Goal: Navigation & Orientation: Find specific page/section

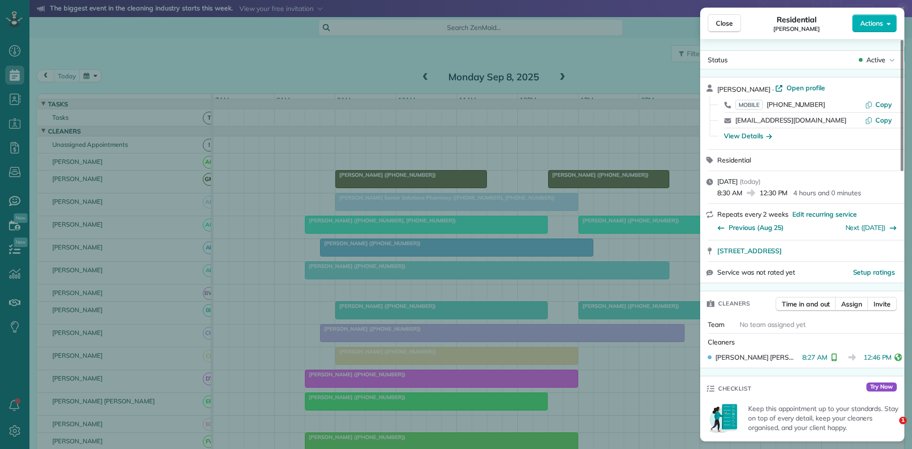
drag, startPoint x: 0, startPoint y: 0, endPoint x: 567, endPoint y: 259, distance: 623.6
click at [567, 258] on div "Close Residential [PERSON_NAME] Actions Status Active [PERSON_NAME] · Open prof…" at bounding box center [456, 224] width 912 height 449
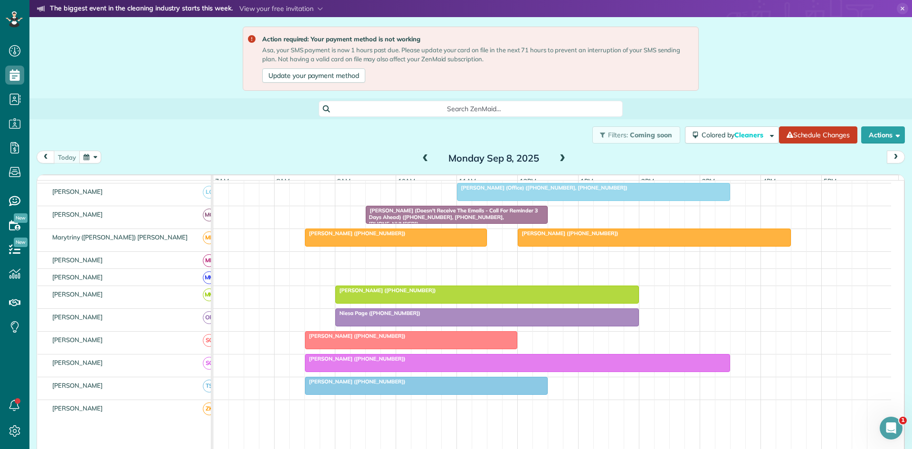
scroll to position [281, 0]
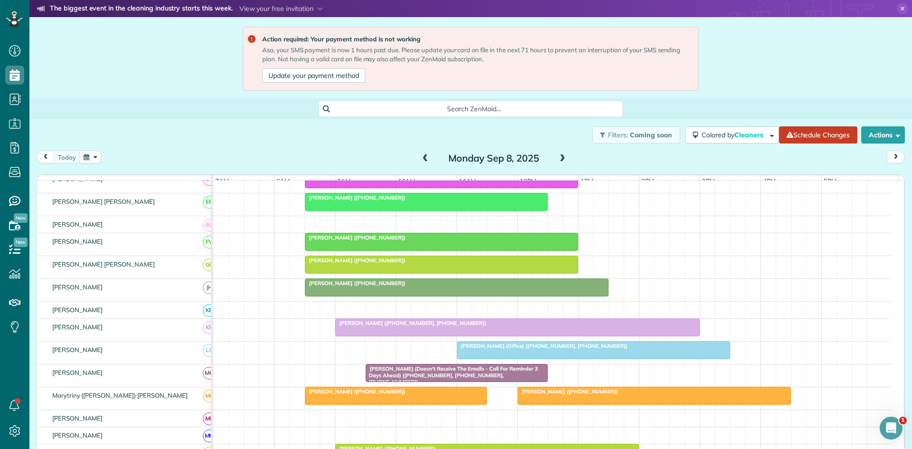
click at [313, 249] on div at bounding box center [442, 241] width 272 height 17
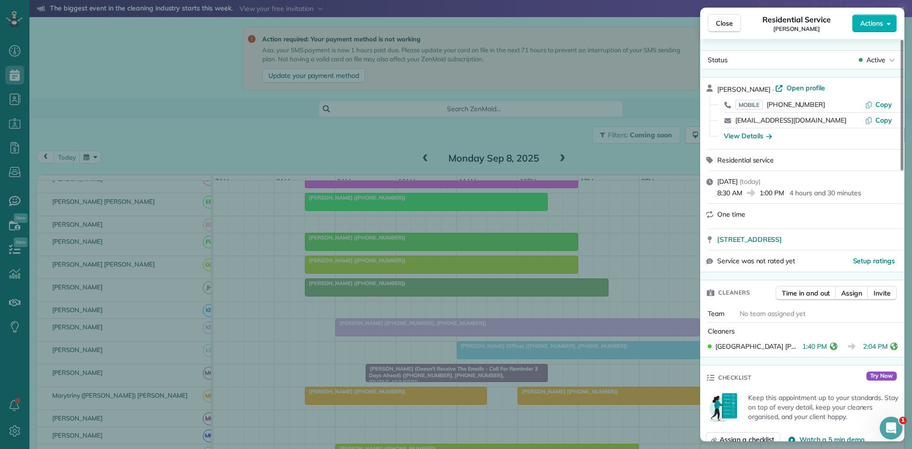
click at [412, 276] on div "Close Residential Service Bennett Riley Actions Status Active Bennett Riley · O…" at bounding box center [456, 224] width 912 height 449
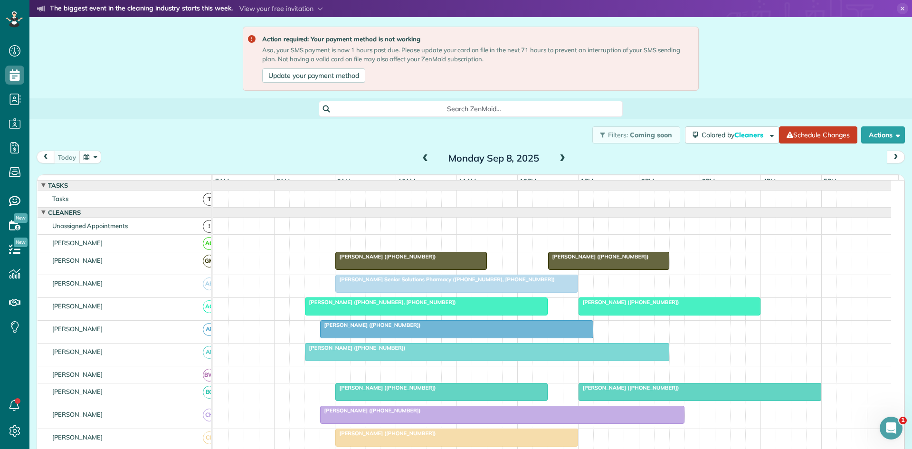
click at [613, 314] on div at bounding box center [669, 306] width 181 height 17
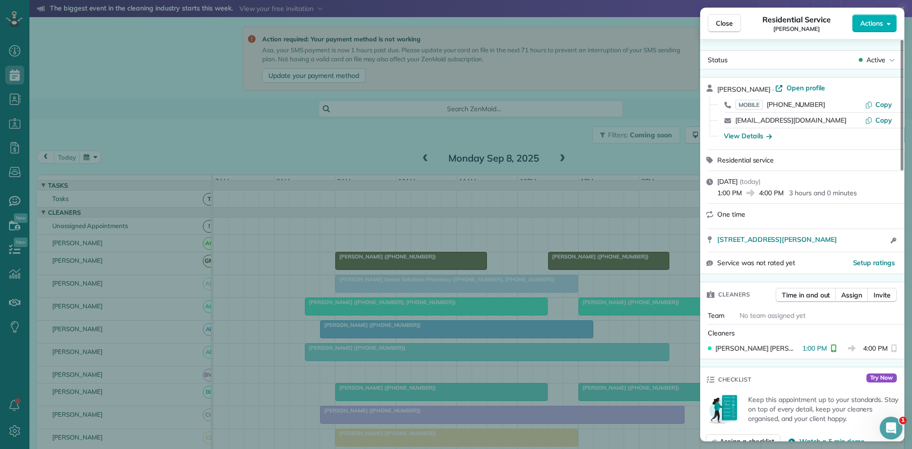
click at [611, 315] on div "Close Residential Service Lynette Mayberry Actions Status Active Lynette Mayber…" at bounding box center [456, 224] width 912 height 449
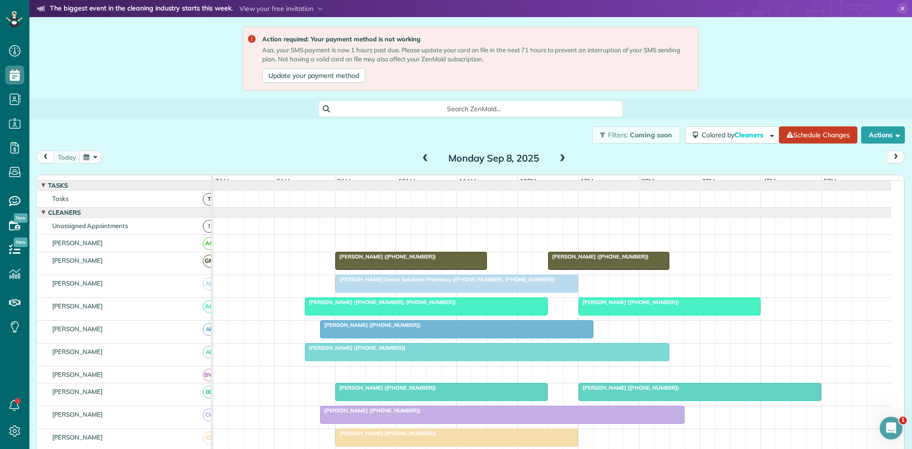
click at [426, 361] on div at bounding box center [487, 352] width 363 height 17
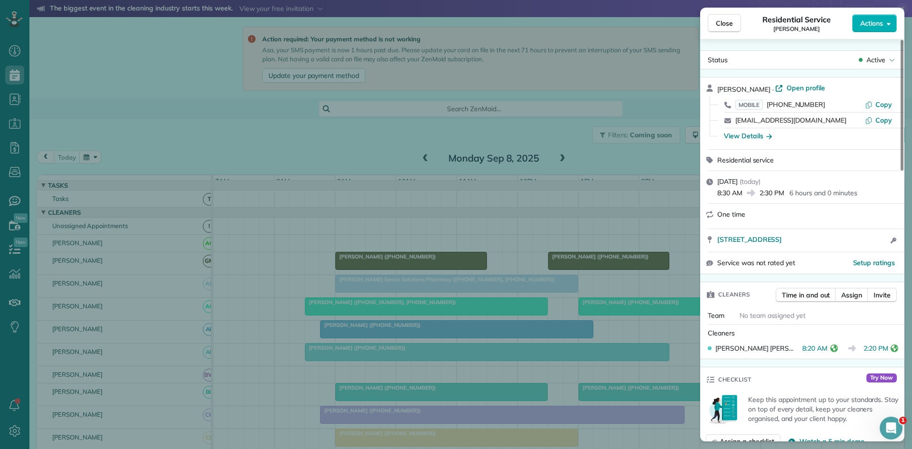
click at [379, 324] on div "Close Residential Service Cherie Wiggins Actions Status Active Cherie Wiggins ·…" at bounding box center [456, 224] width 912 height 449
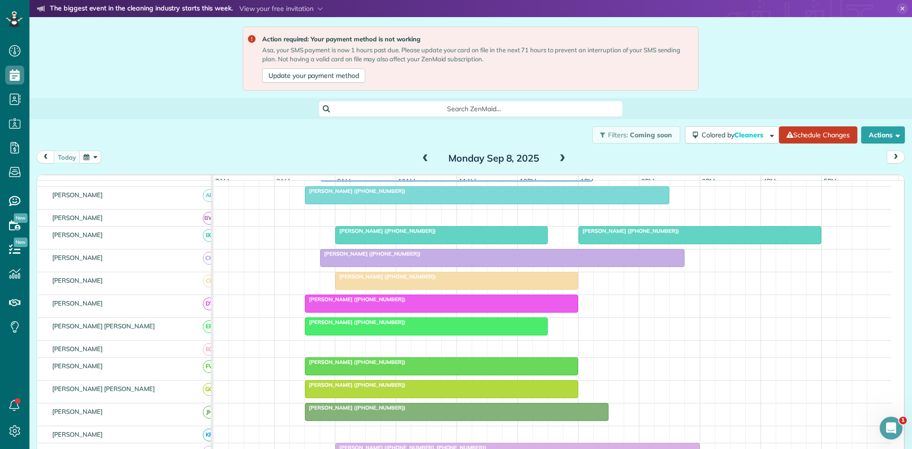
scroll to position [158, 0]
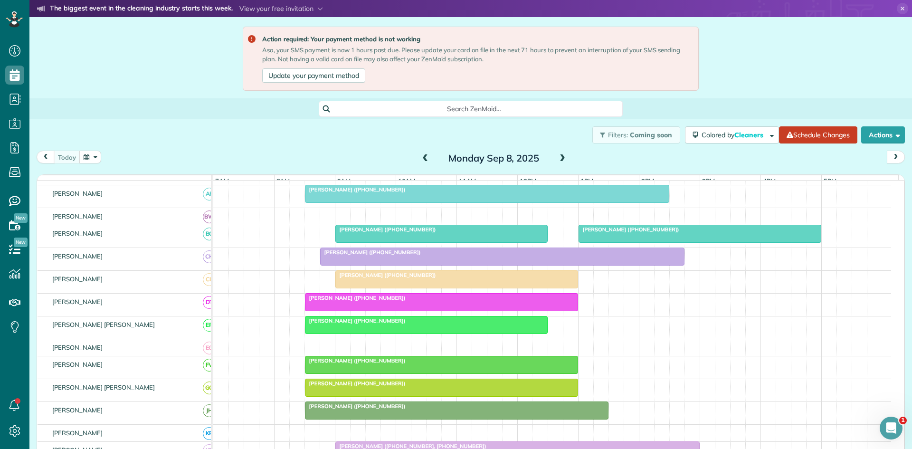
click at [341, 256] on span "[PERSON_NAME] ([PHONE_NUMBER])" at bounding box center [371, 252] width 102 height 7
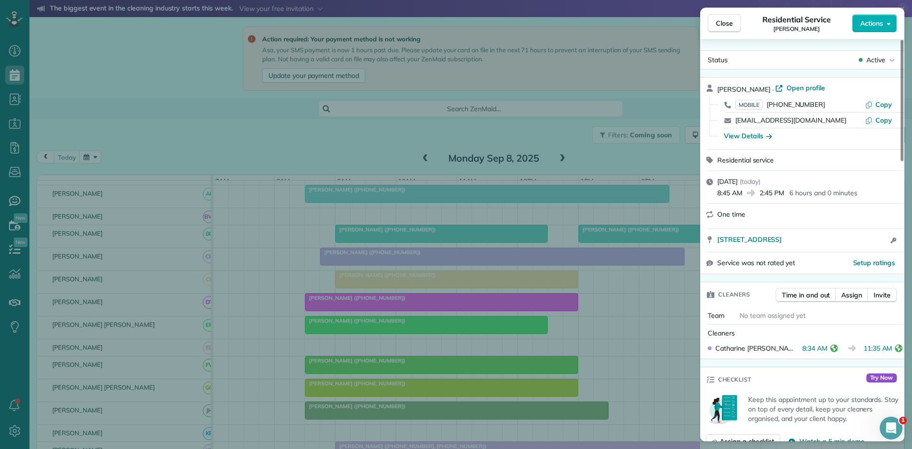
click at [451, 251] on div "Close Residential Service Courtney Culbertson Actions Status Active Courtney Cu…" at bounding box center [456, 224] width 912 height 449
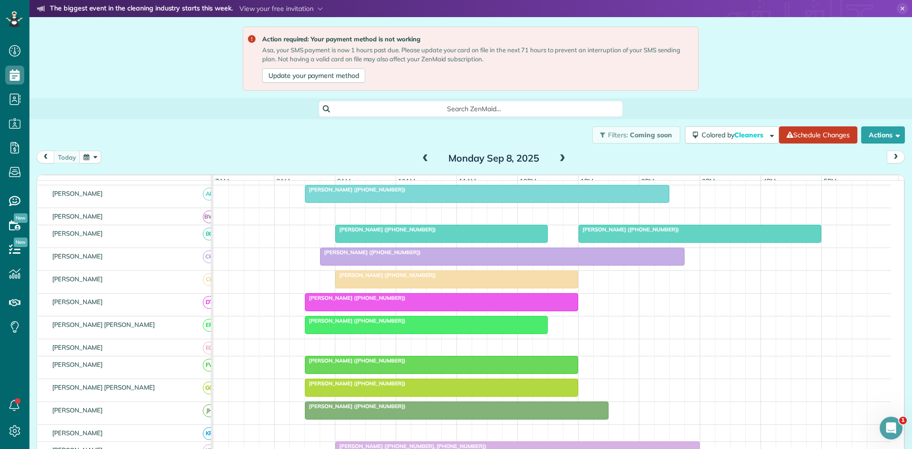
click at [440, 265] on div at bounding box center [502, 256] width 363 height 17
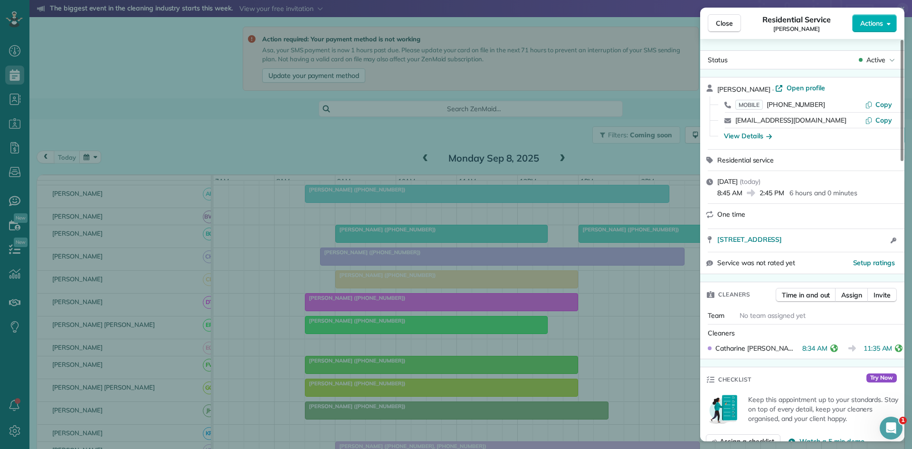
click at [517, 260] on div "Close Residential Service Courtney Culbertson Actions Status Active Courtney Cu…" at bounding box center [456, 224] width 912 height 449
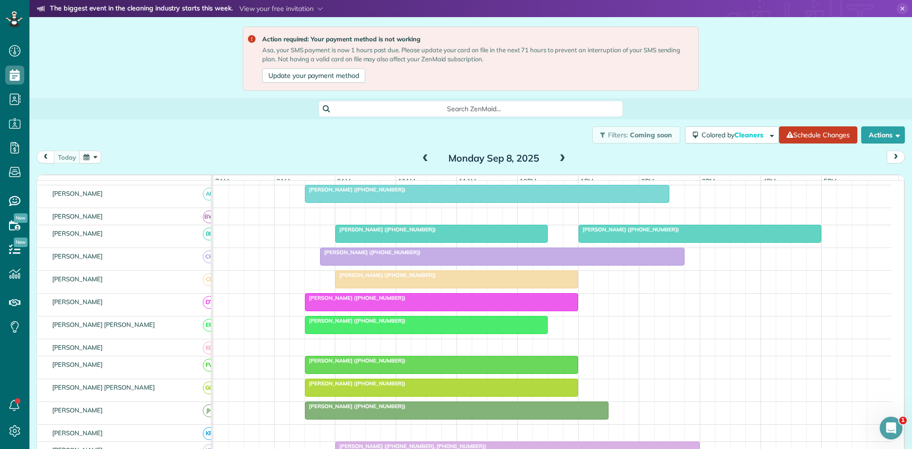
click at [412, 265] on div at bounding box center [502, 256] width 363 height 17
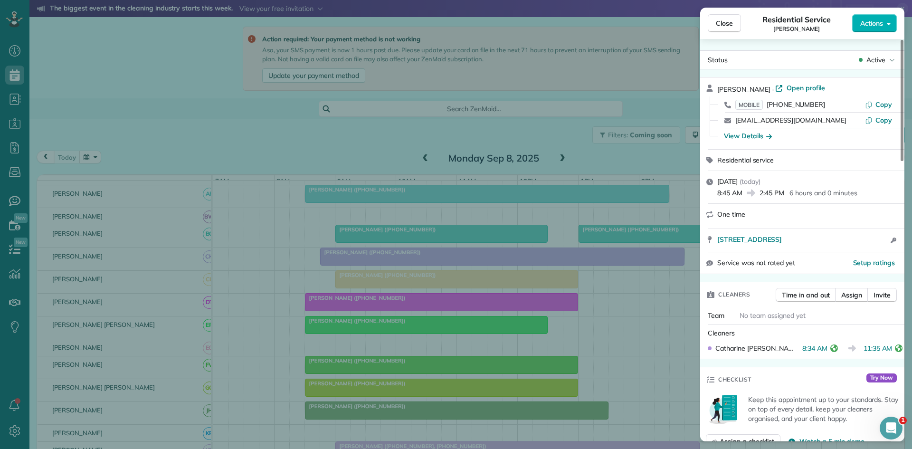
click at [404, 339] on div "Close Residential Service Courtney Culbertson Actions Status Active Courtney Cu…" at bounding box center [456, 224] width 912 height 449
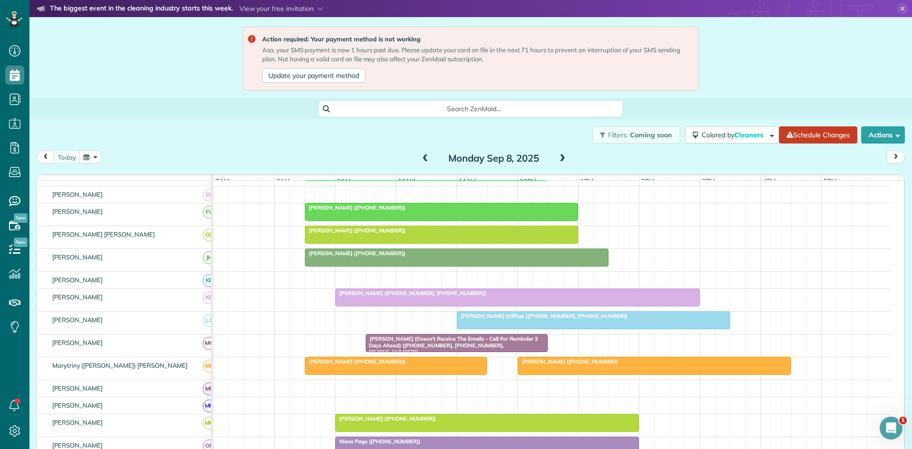
scroll to position [317, 0]
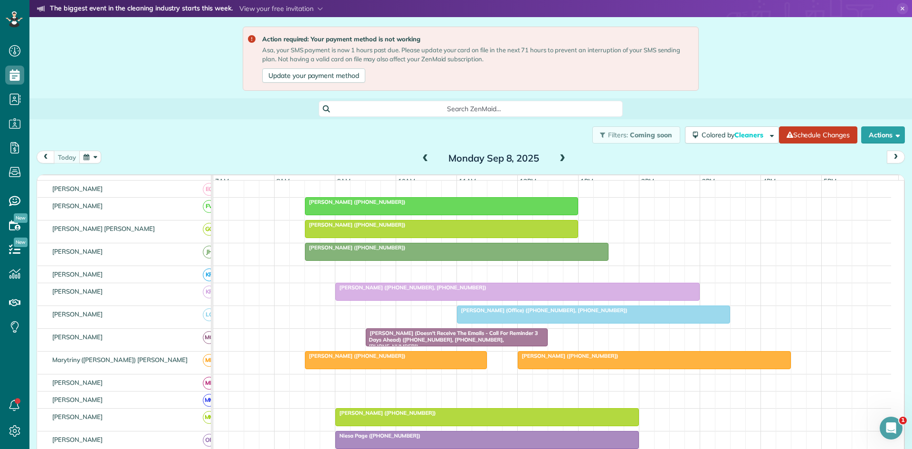
click at [324, 238] on div at bounding box center [442, 228] width 272 height 17
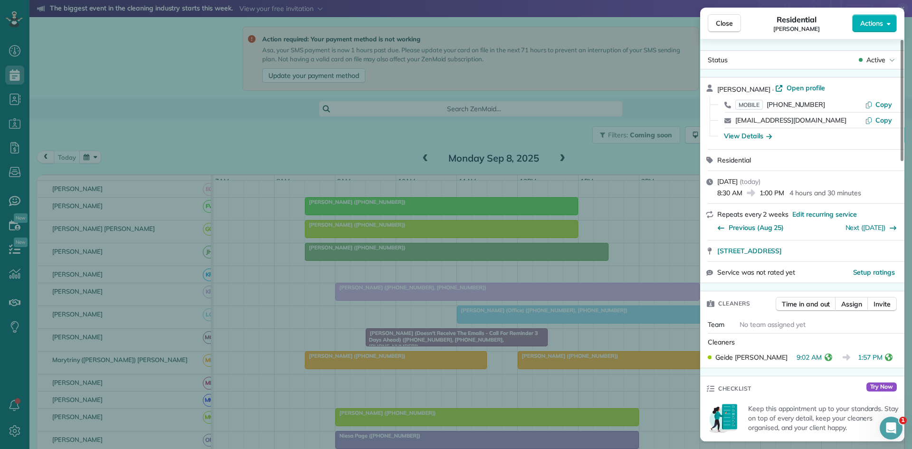
click at [325, 267] on div "Close Residential Laura Perry Actions Status Active Laura Perry · Open profile …" at bounding box center [456, 224] width 912 height 449
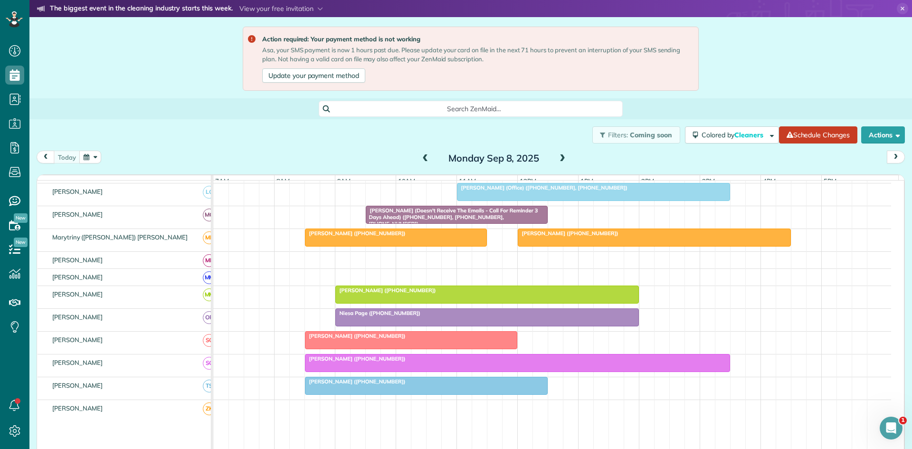
scroll to position [281, 0]
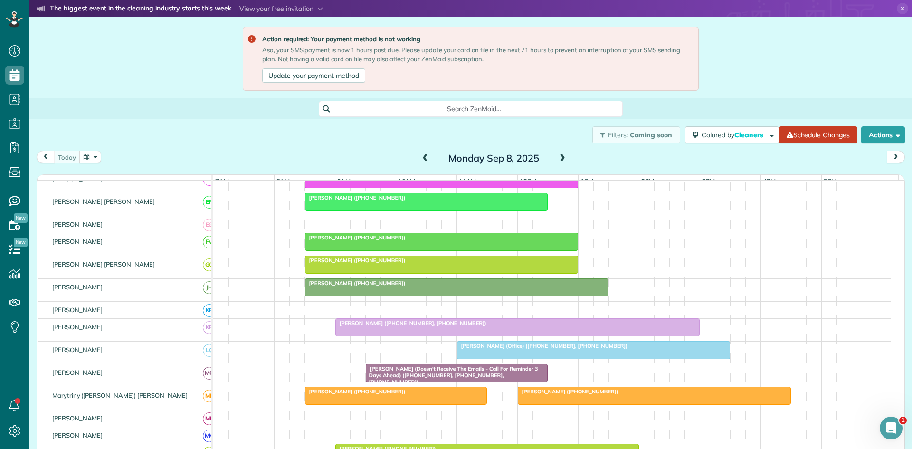
click at [328, 294] on div at bounding box center [457, 287] width 303 height 17
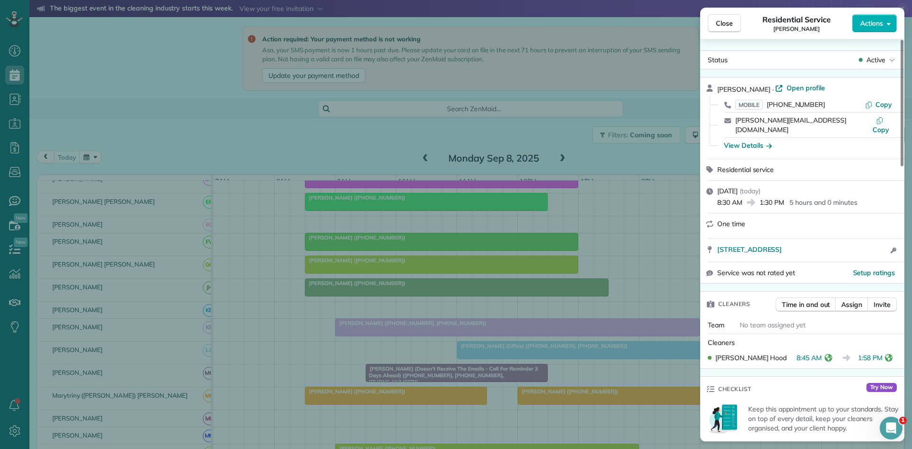
click at [306, 308] on div "Close Residential Service Jonna Noble Actions Status Active Jonna Noble · Open …" at bounding box center [456, 224] width 912 height 449
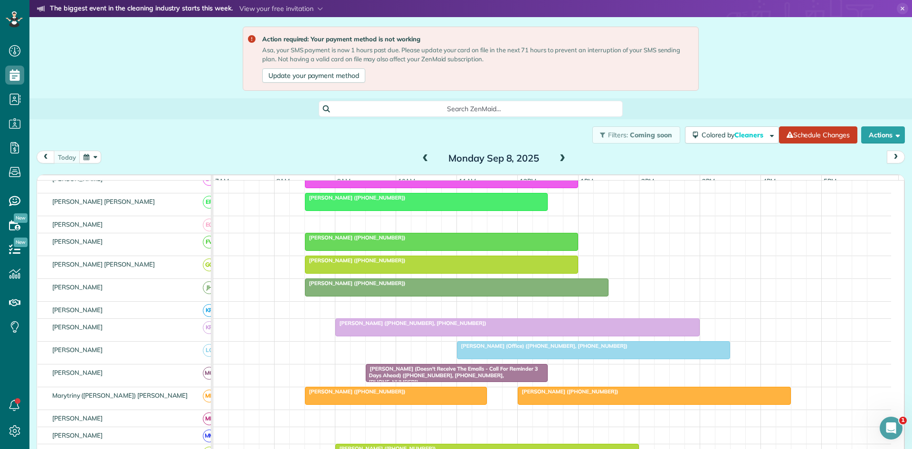
click at [345, 335] on div at bounding box center [517, 327] width 363 height 17
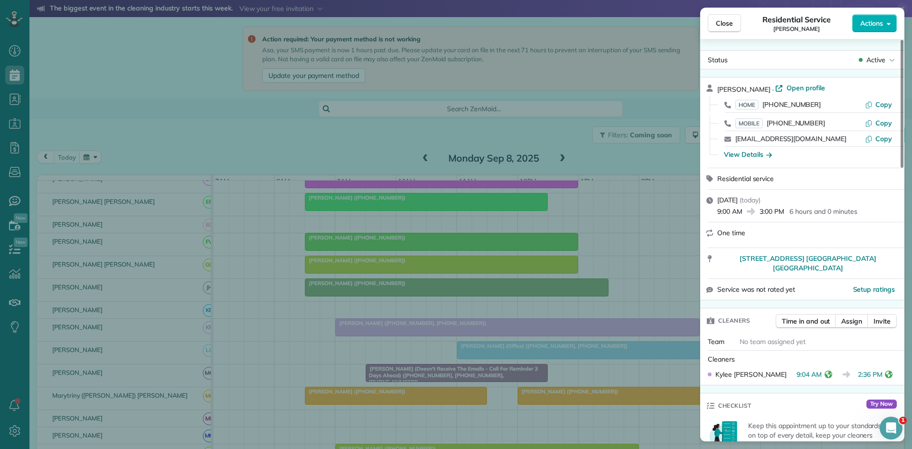
click at [413, 341] on div "Close Residential Service Cindy Rojas Actions Status Active Cindy Rojas · Open …" at bounding box center [456, 224] width 912 height 449
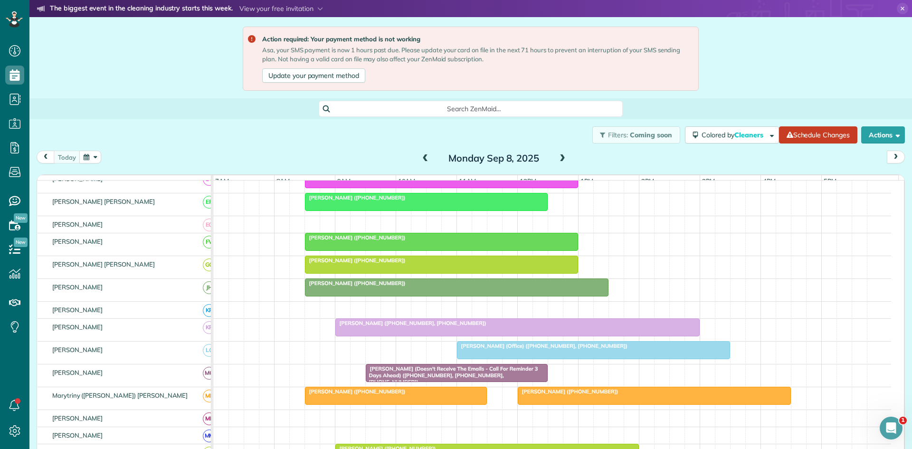
click at [472, 349] on span "[PERSON_NAME] (Office) ([PHONE_NUMBER], [PHONE_NUMBER])" at bounding box center [543, 346] width 172 height 7
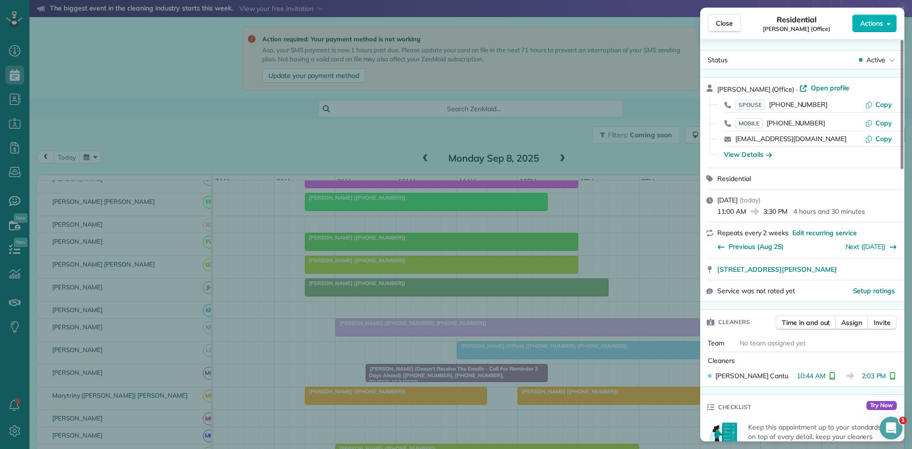
click at [324, 270] on div "Close Residential Phillip Gracia (Office) Actions Status Active Phillip Gracia …" at bounding box center [456, 224] width 912 height 449
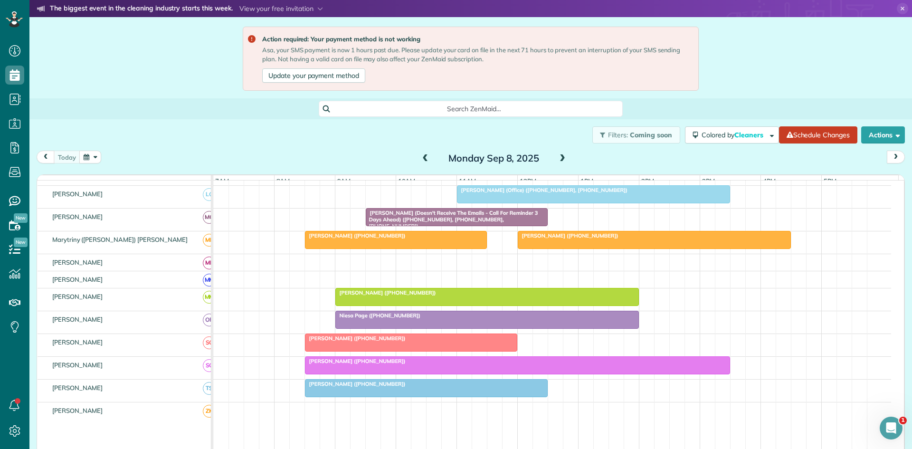
scroll to position [440, 0]
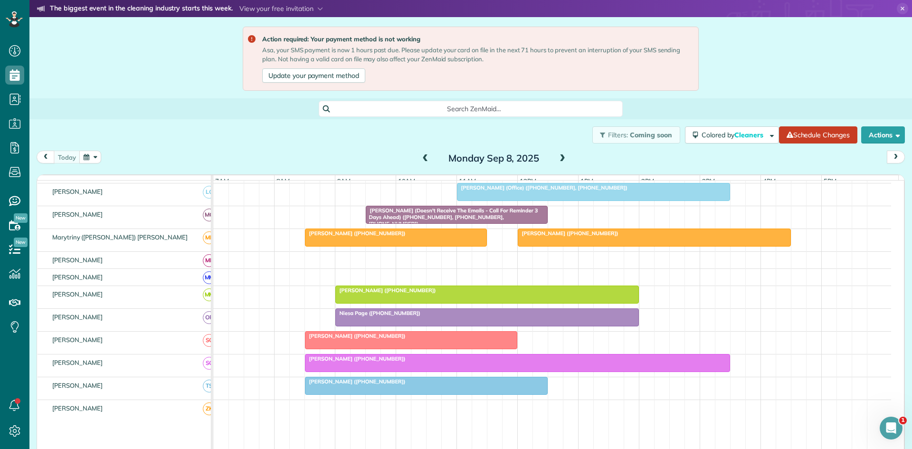
click at [541, 237] on span "[PERSON_NAME] ([PHONE_NUMBER])" at bounding box center [568, 233] width 102 height 7
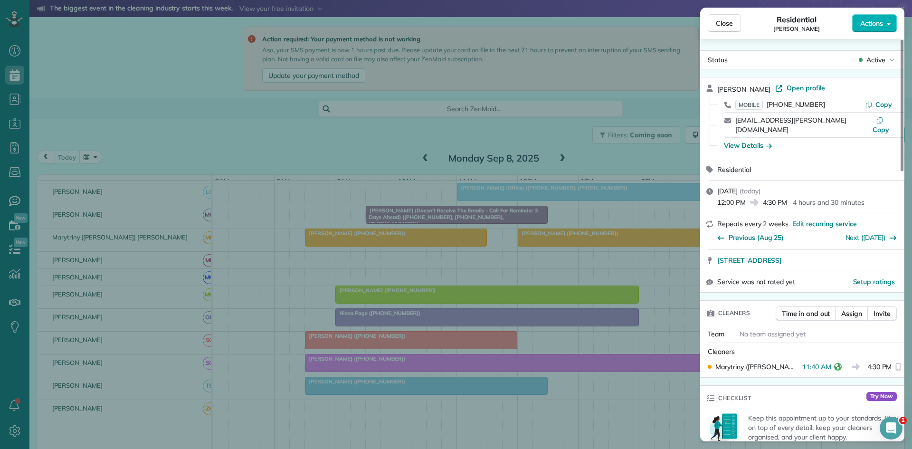
click at [513, 286] on div "Close Residential Deborah Nelson Actions Status Active Deborah Nelson · Open pr…" at bounding box center [456, 224] width 912 height 449
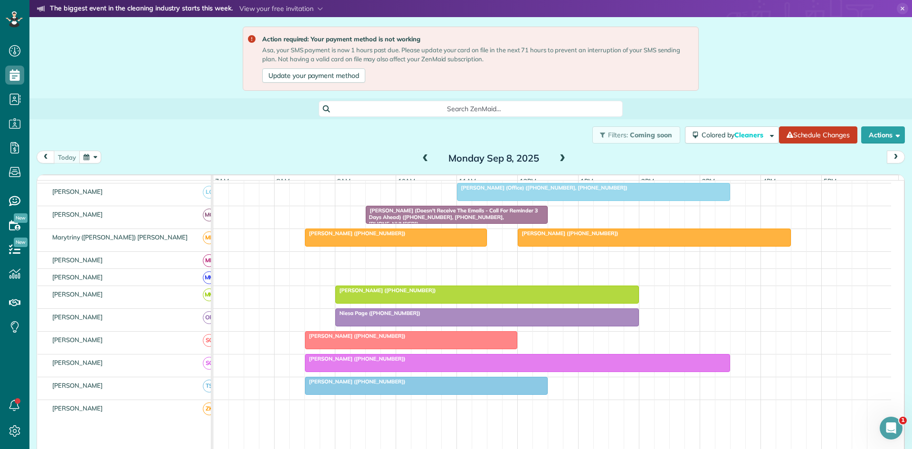
click at [404, 326] on div at bounding box center [487, 317] width 303 height 17
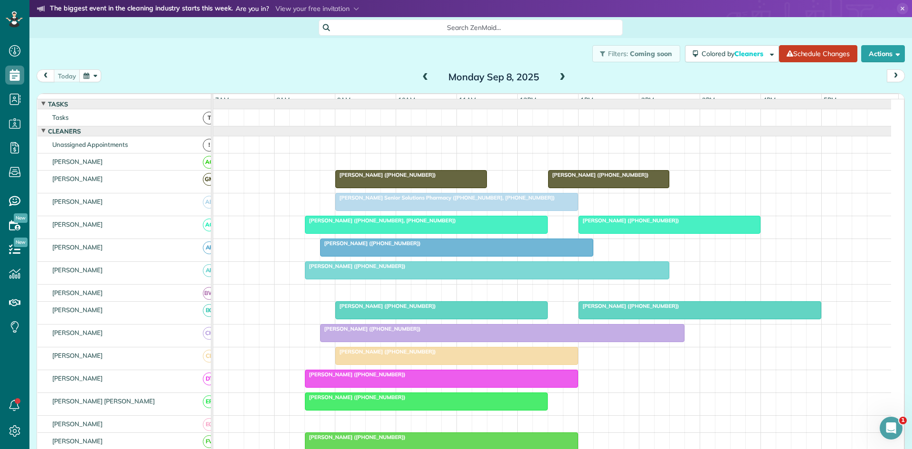
scroll to position [4, 4]
